Goal: Task Accomplishment & Management: Use online tool/utility

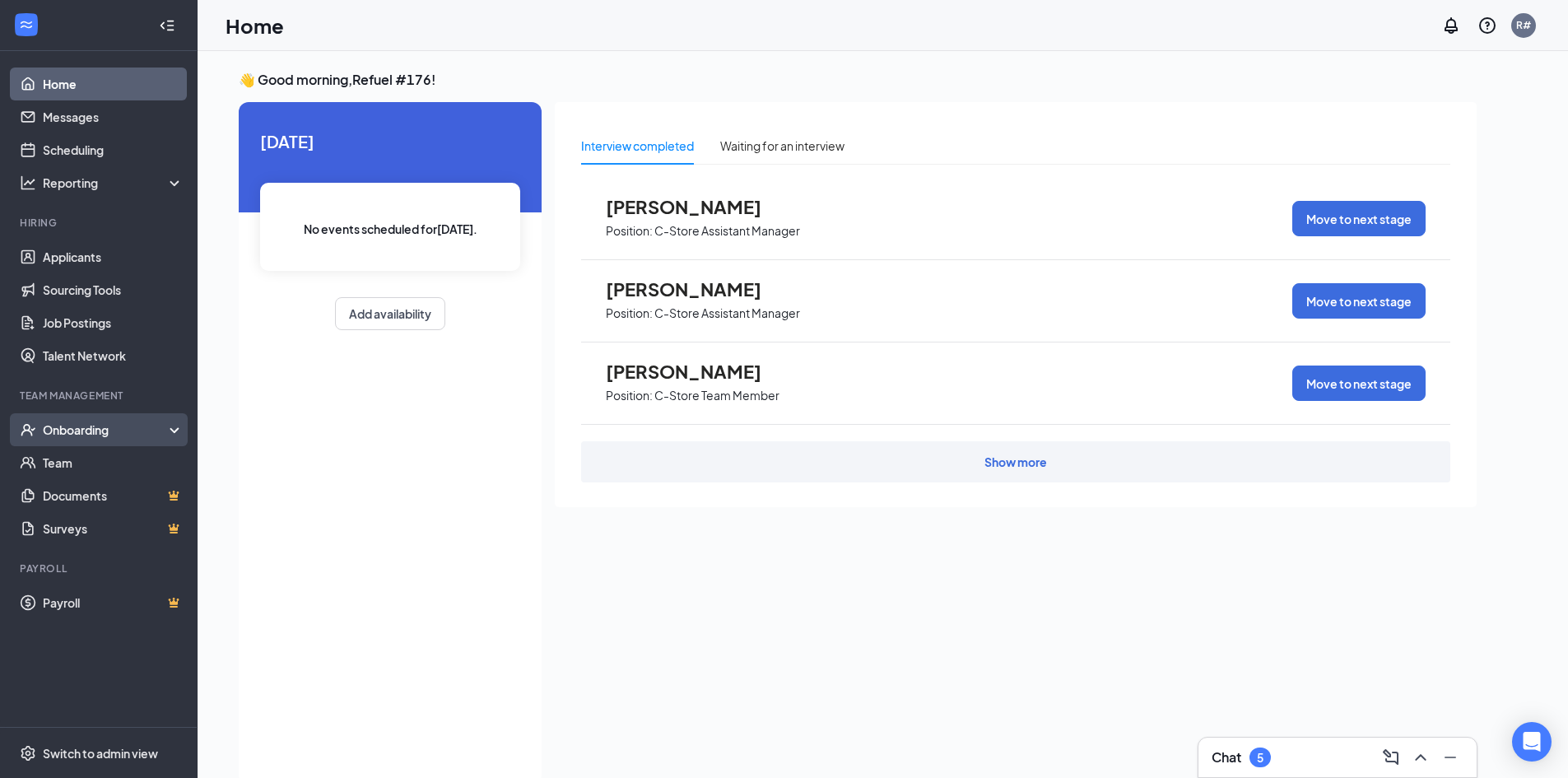
click at [81, 433] on div "Onboarding" at bounding box center [106, 429] width 127 height 16
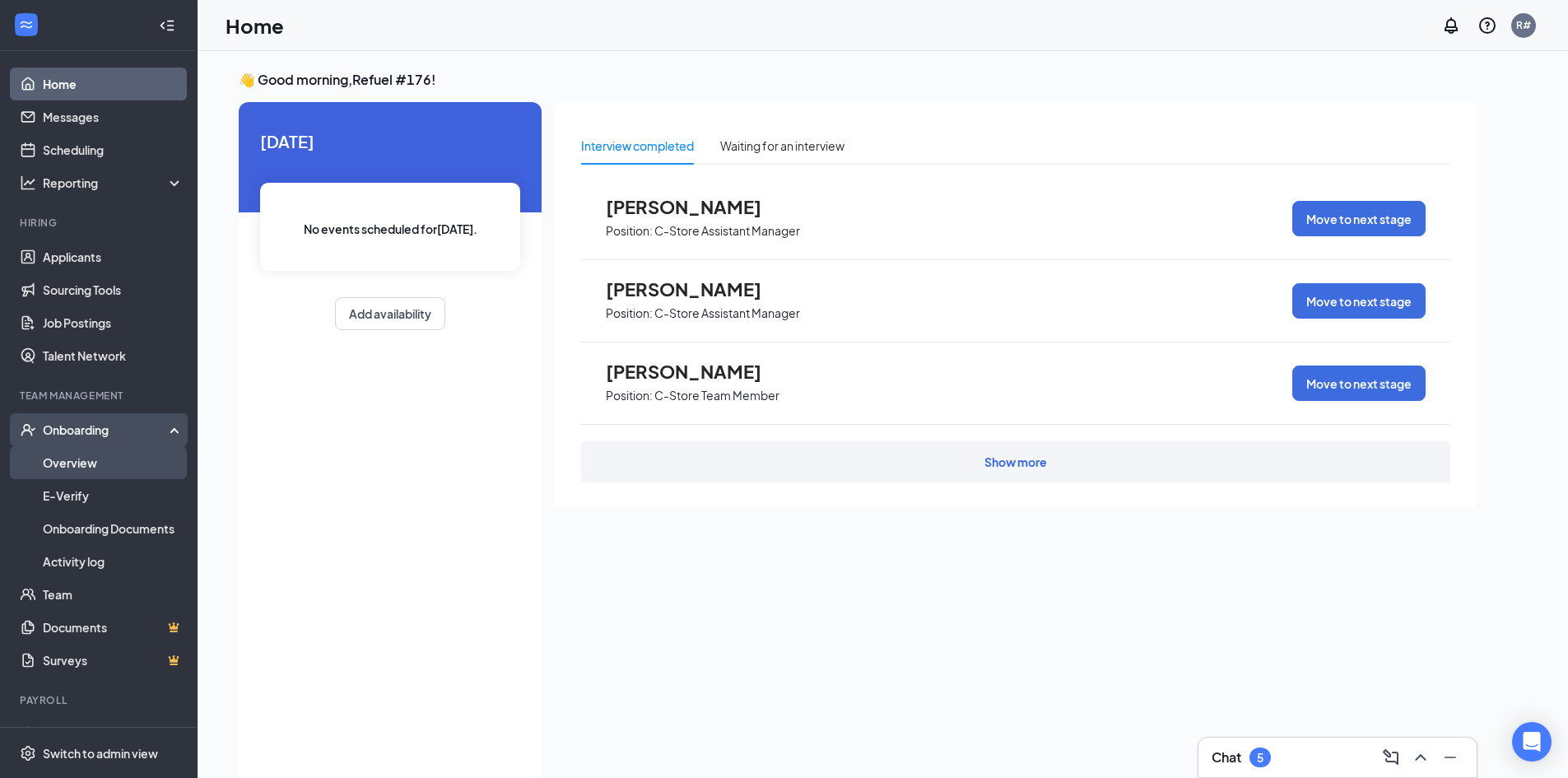
click at [78, 463] on link "Overview" at bounding box center [113, 463] width 141 height 33
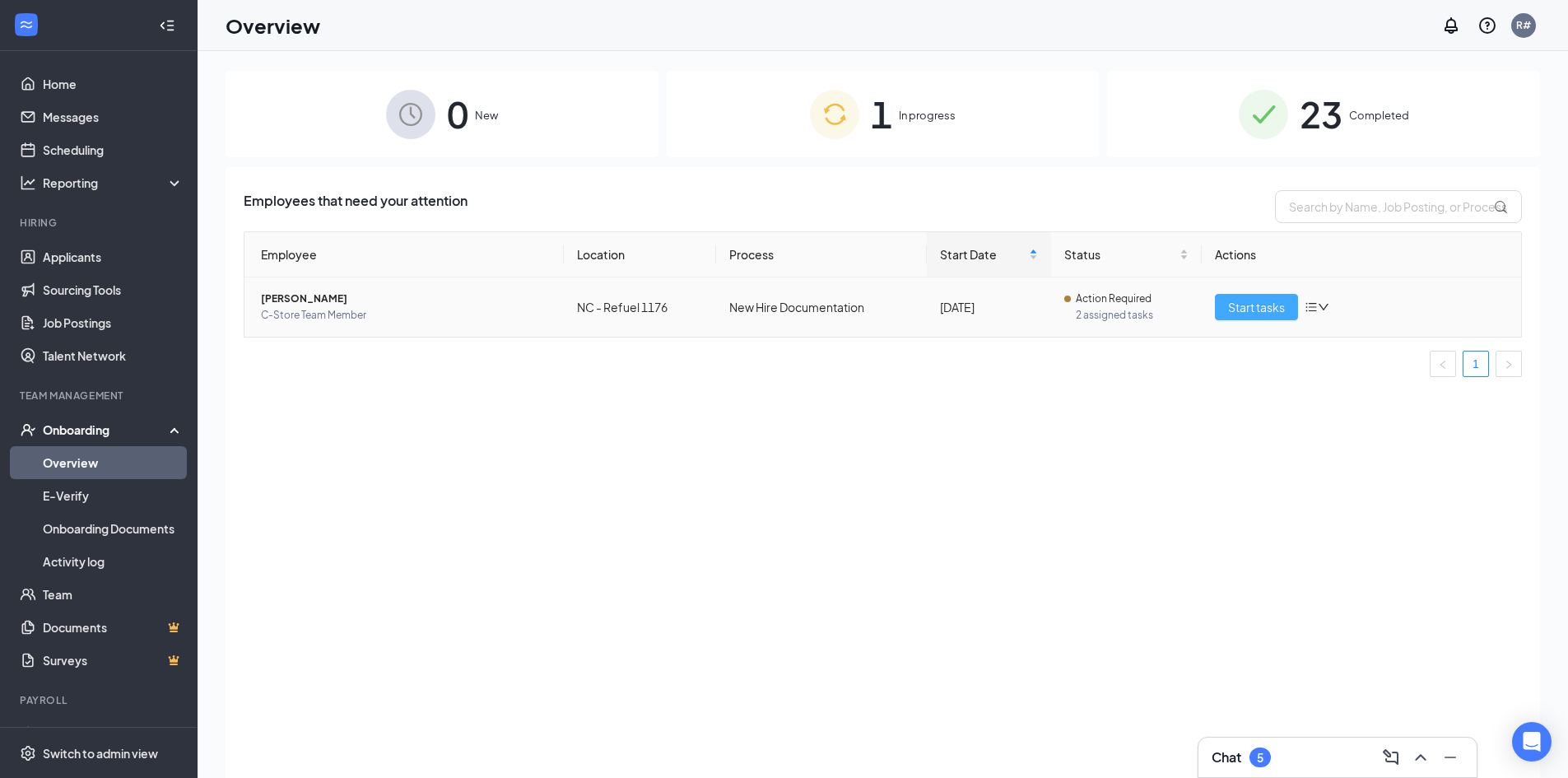
click at [1275, 308] on span "Start tasks" at bounding box center [1256, 306] width 56 height 18
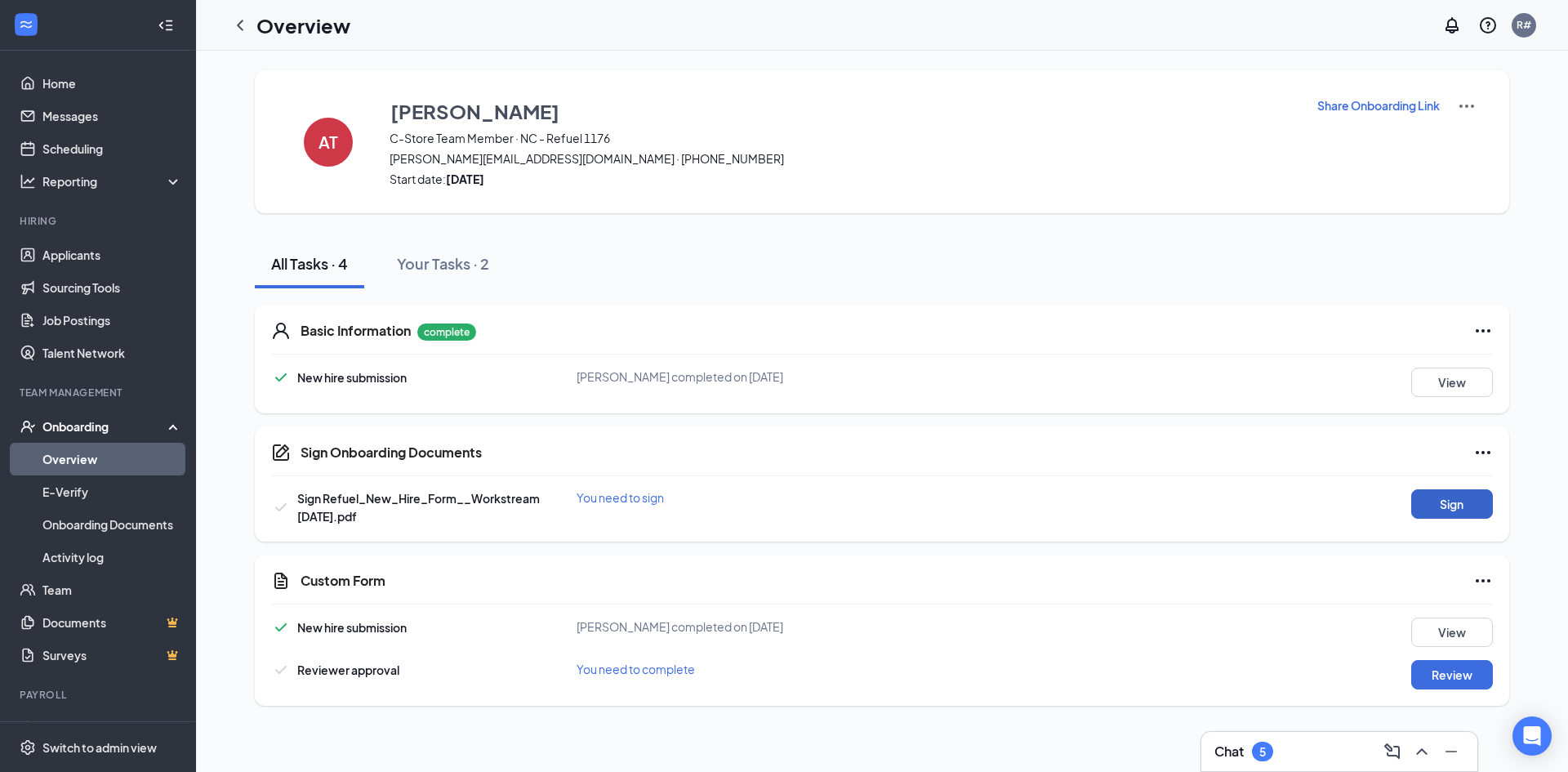
click at [1456, 505] on button "Sign" at bounding box center [1452, 504] width 81 height 30
click at [1455, 682] on button "Review" at bounding box center [1452, 674] width 81 height 30
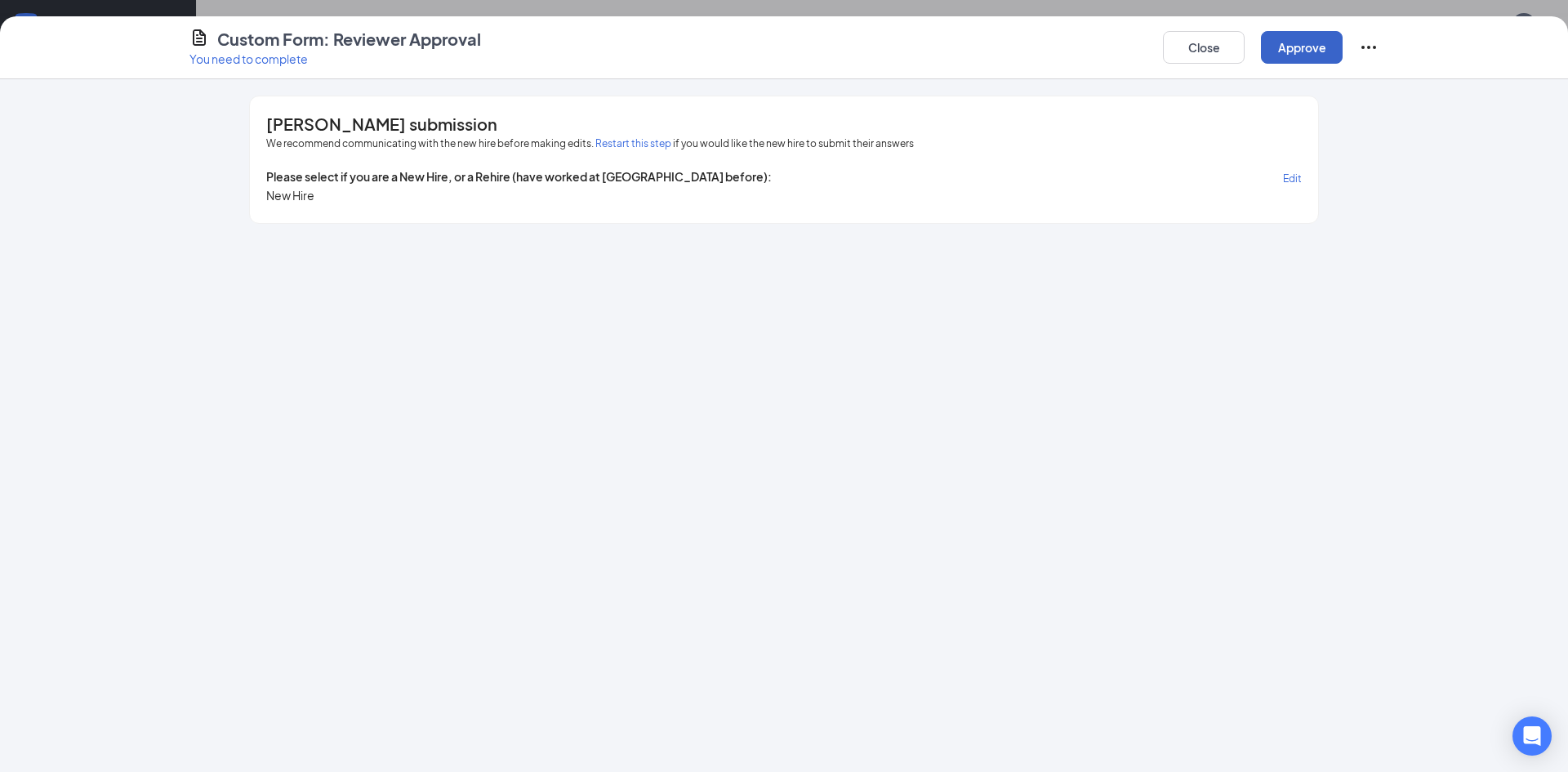
click at [1318, 54] on button "Approve" at bounding box center [1302, 48] width 81 height 33
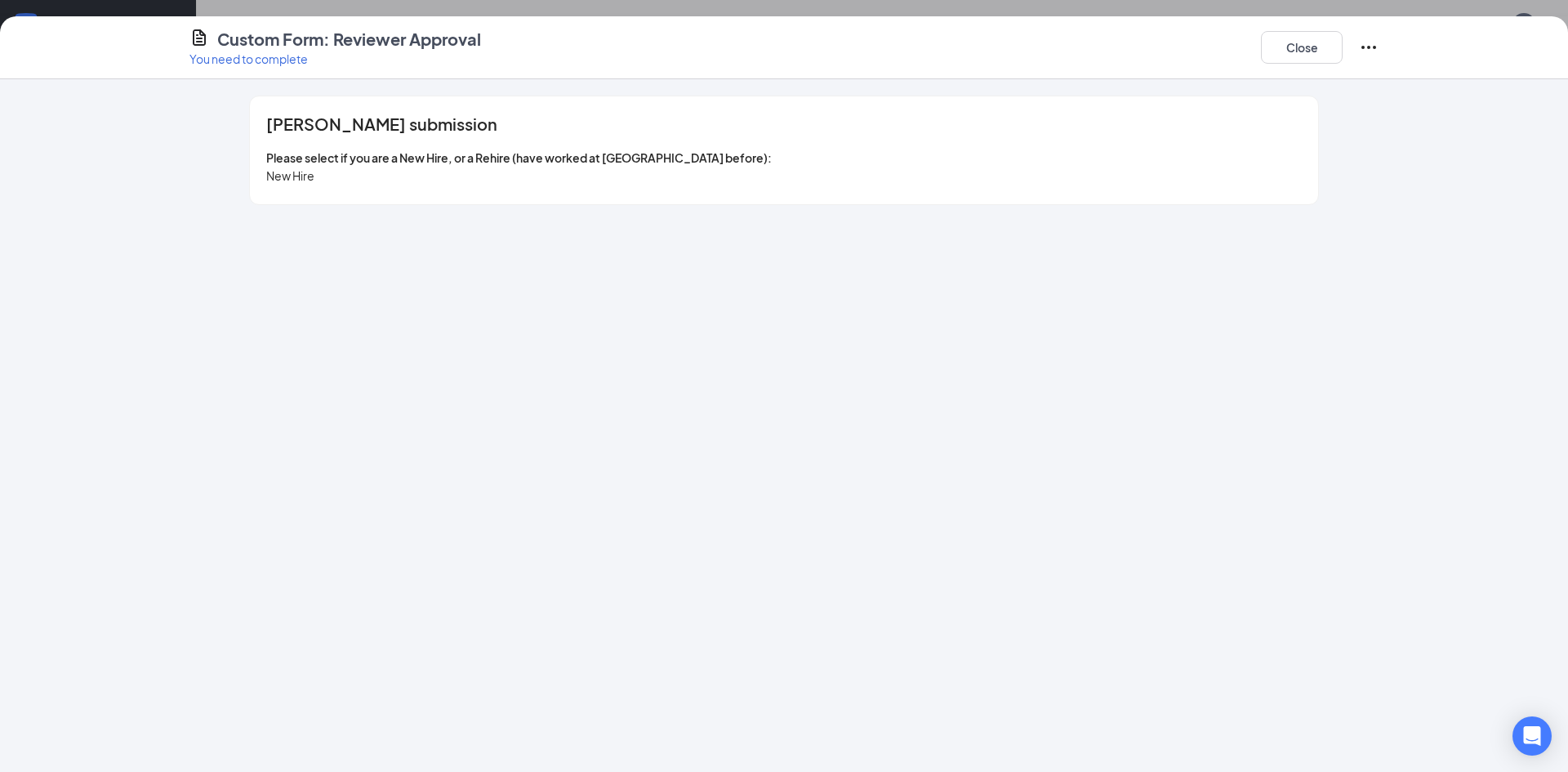
click at [295, 172] on span "New Hire" at bounding box center [290, 175] width 48 height 14
click at [1305, 42] on button "Close" at bounding box center [1302, 48] width 81 height 33
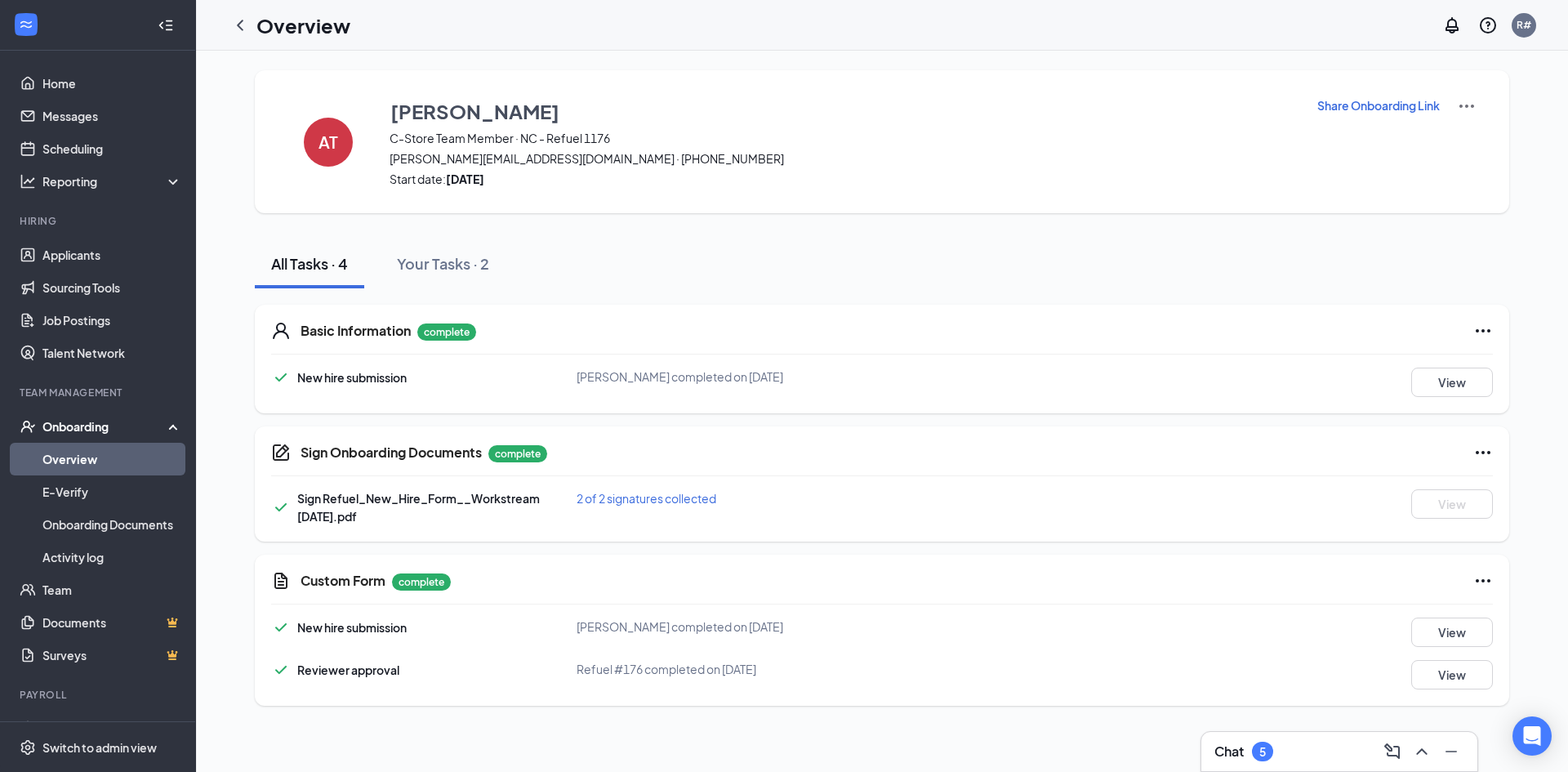
drag, startPoint x: 1313, startPoint y: 758, endPoint x: 1302, endPoint y: 738, distance: 22.8
click at [1315, 757] on div "Chat 5" at bounding box center [1339, 751] width 250 height 26
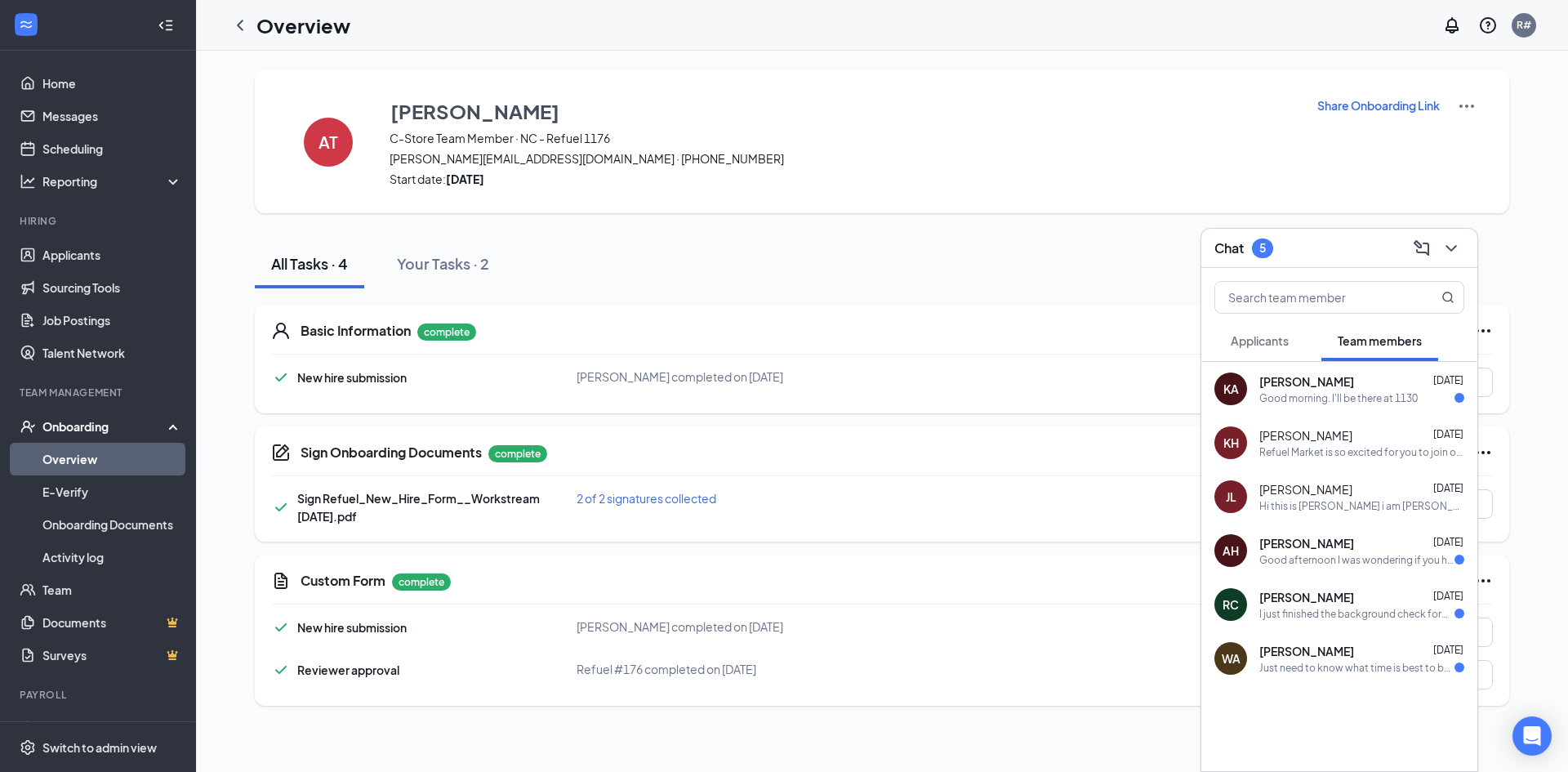
drag, startPoint x: 76, startPoint y: 427, endPoint x: 80, endPoint y: 445, distance: 18.4
click at [76, 427] on div "Onboarding" at bounding box center [105, 426] width 126 height 16
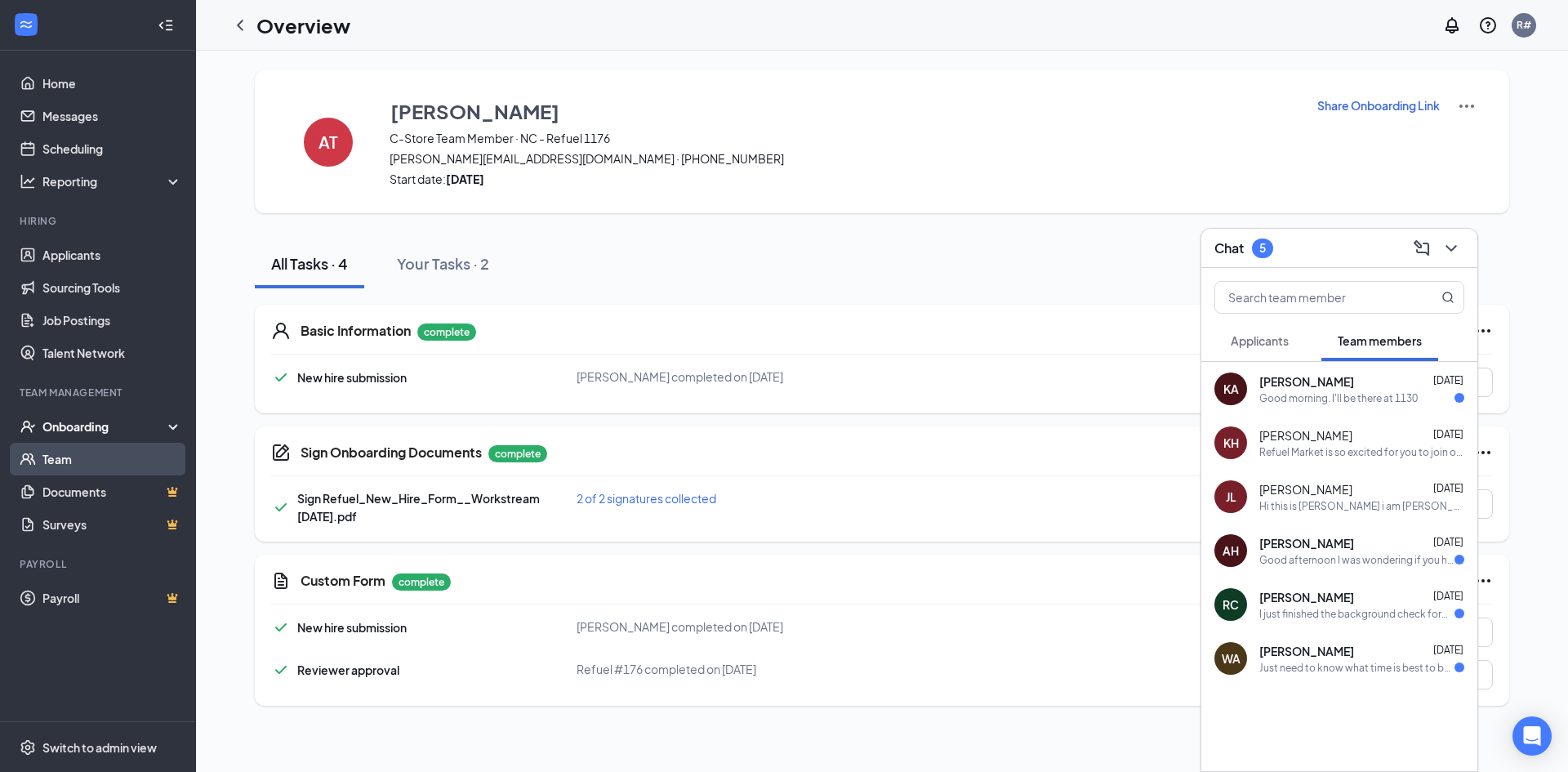
click at [79, 459] on link "Team" at bounding box center [112, 459] width 140 height 33
